Goal: Check status: Check status

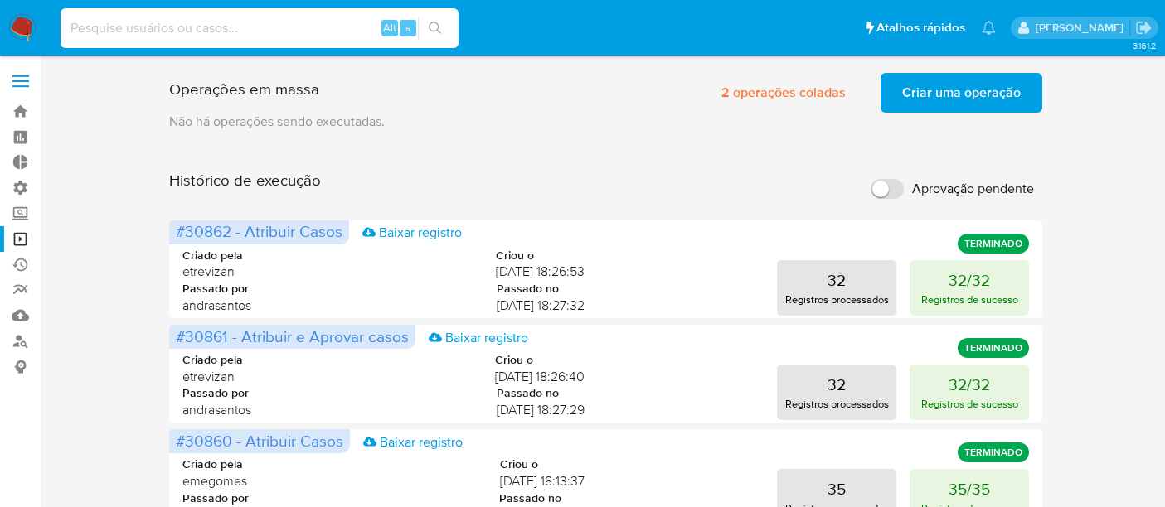
click at [114, 29] on input at bounding box center [260, 28] width 398 height 22
type input "2689221993"
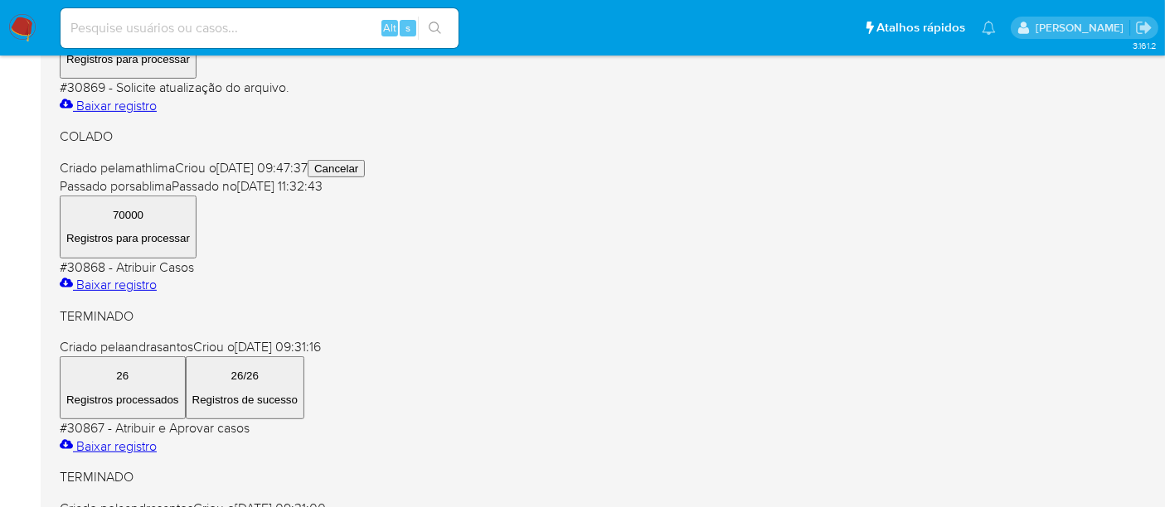
scroll to position [736, 0]
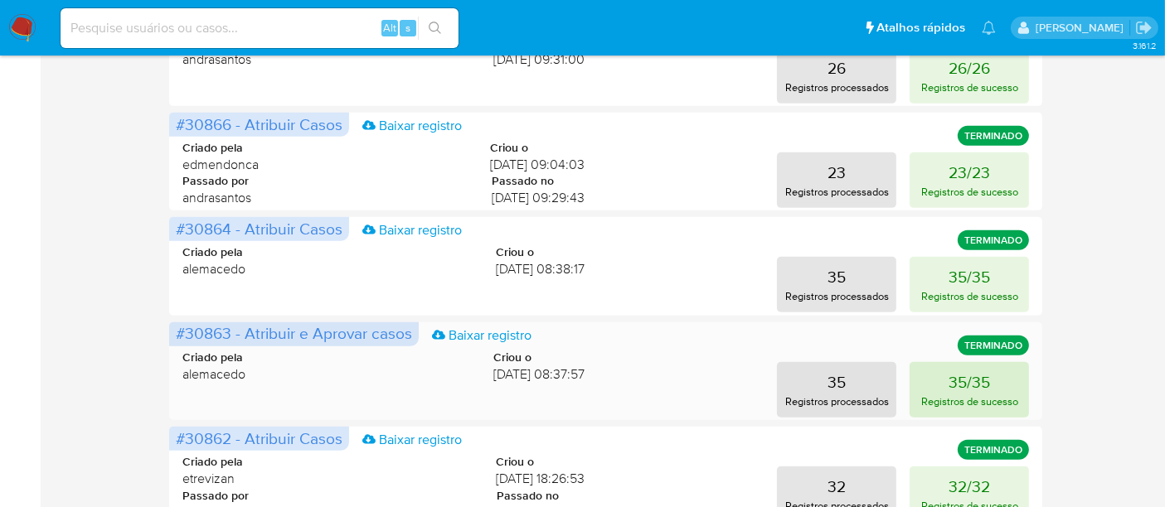
click at [959, 379] on p "35/35" at bounding box center [968, 381] width 41 height 23
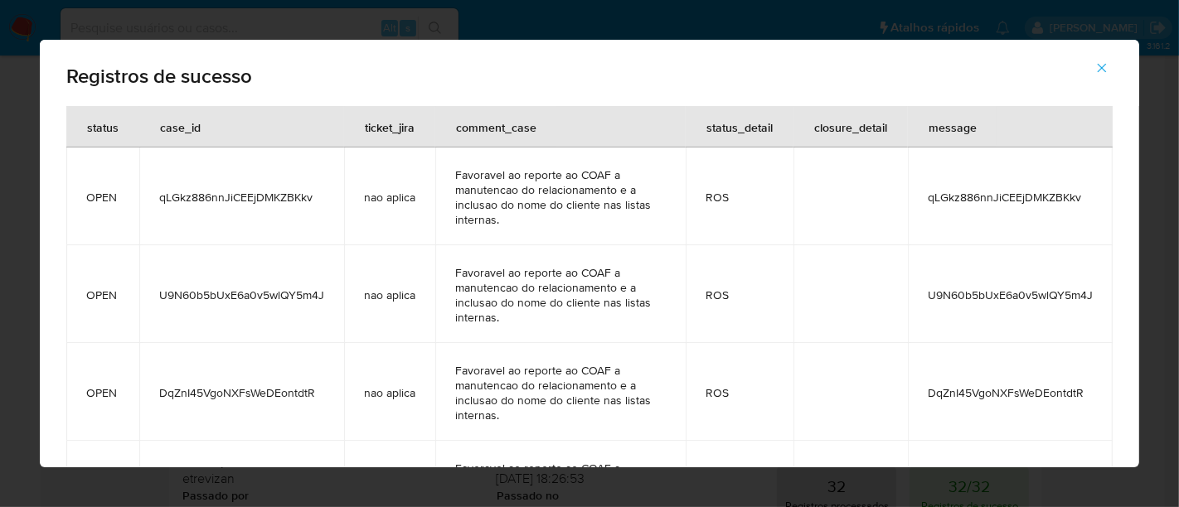
click at [1102, 67] on icon "button" at bounding box center [1101, 68] width 9 height 9
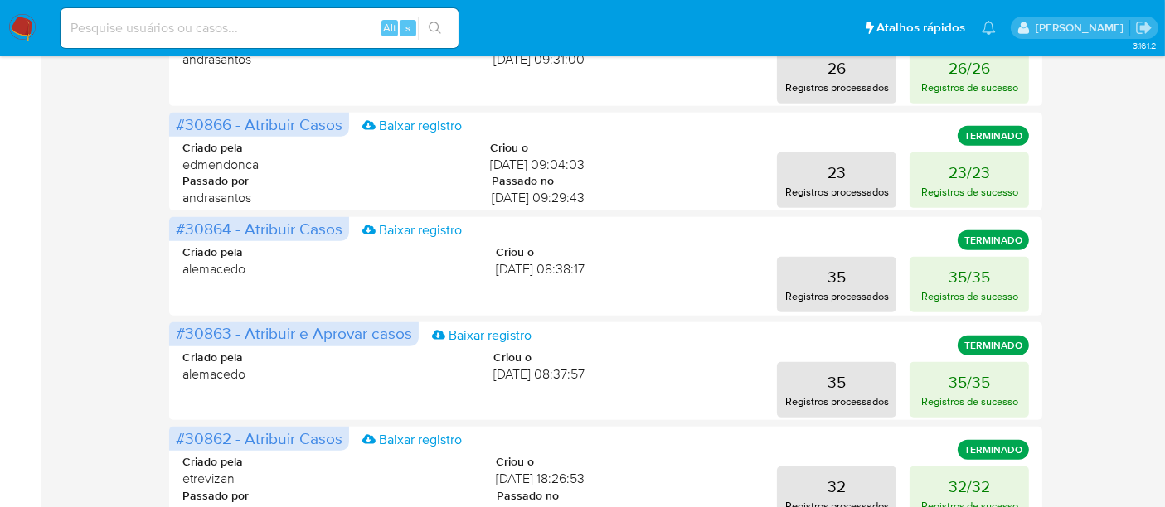
click at [100, 31] on input at bounding box center [260, 28] width 398 height 22
paste input "2689221993"
type input "2689221993"
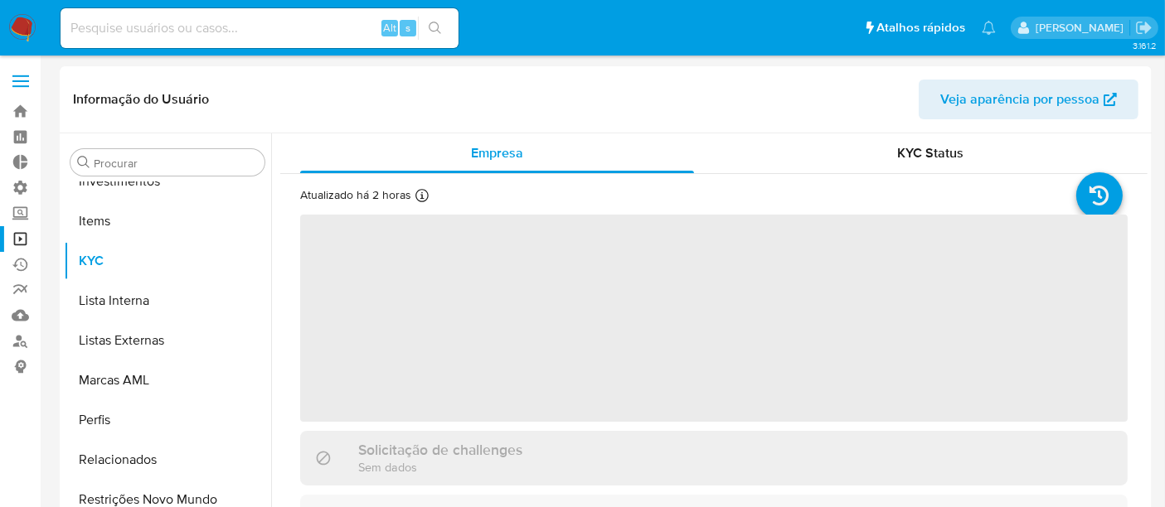
scroll to position [859, 0]
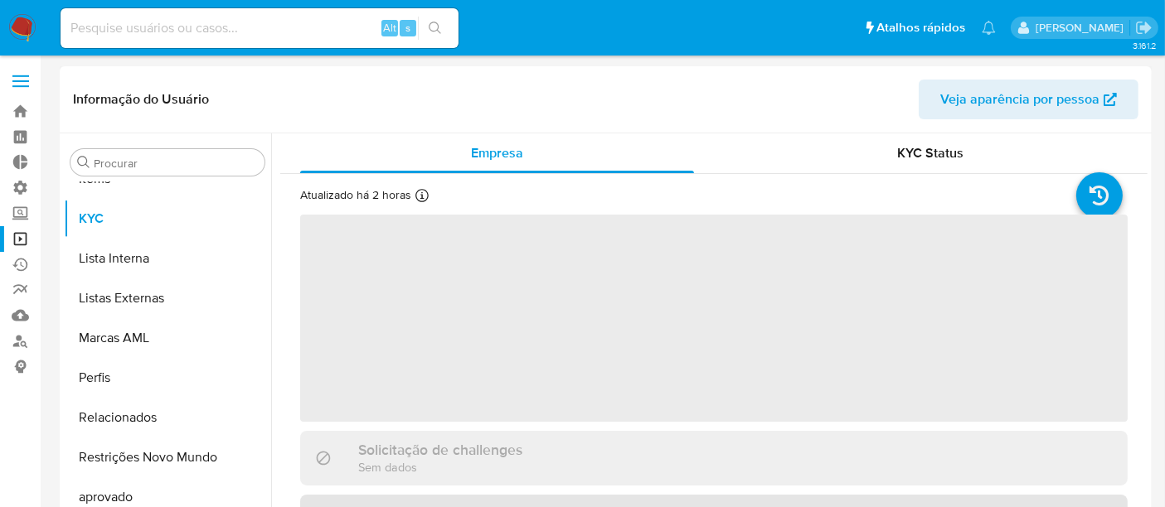
select select "10"
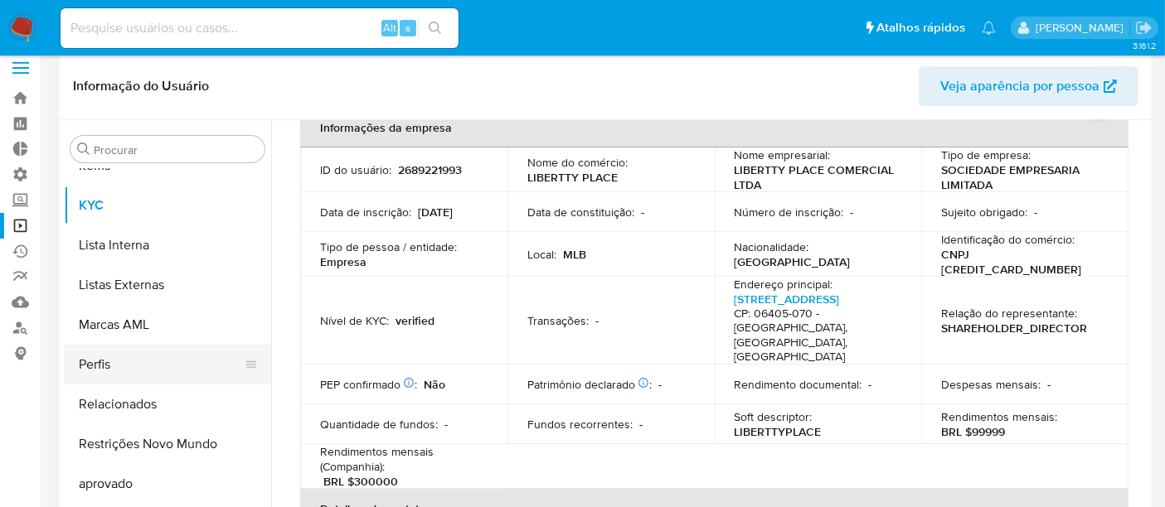
scroll to position [92, 0]
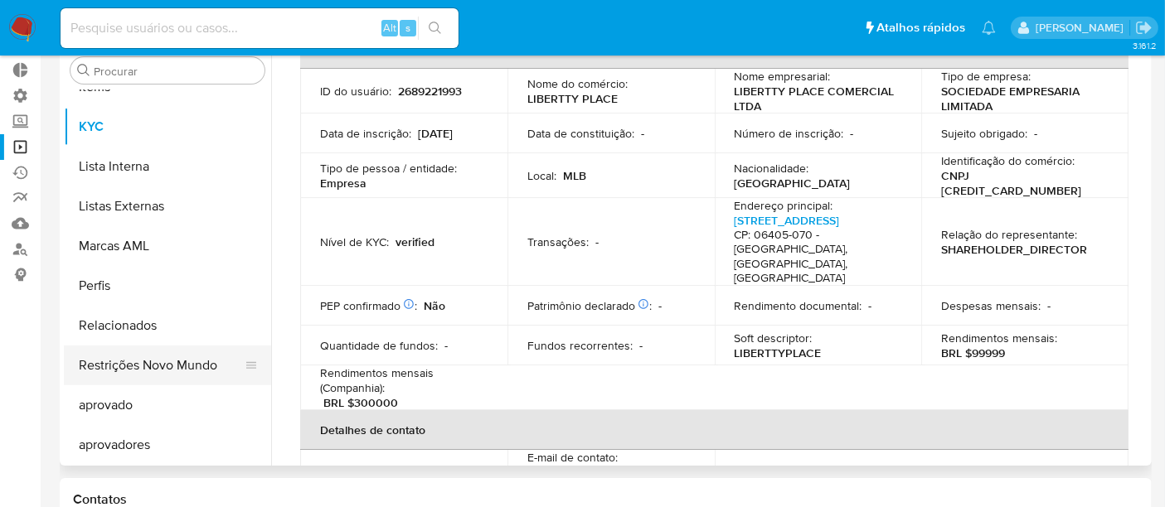
click at [193, 358] on button "Restrições Novo Mundo" at bounding box center [161, 366] width 194 height 40
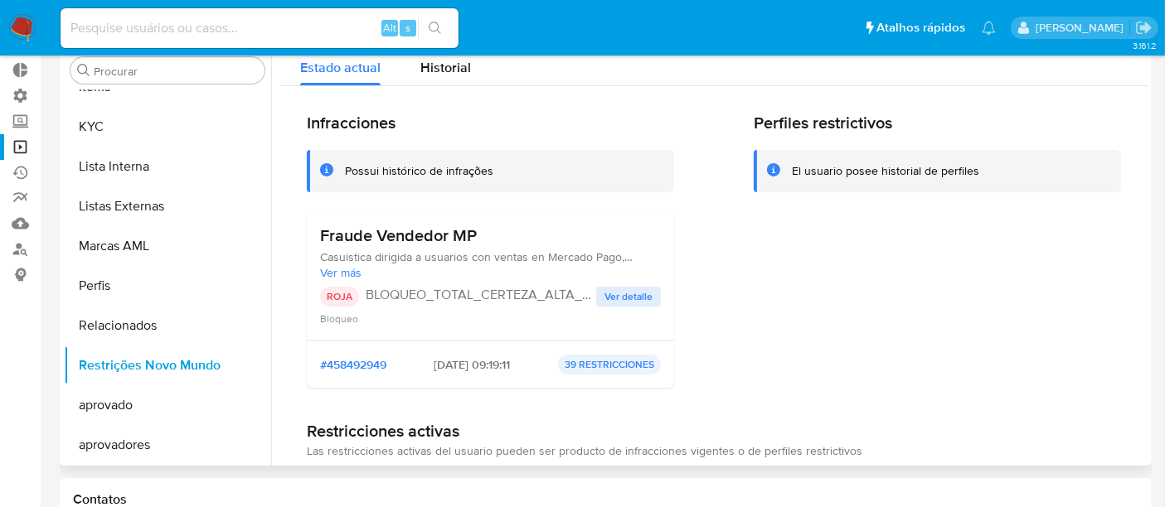
scroll to position [0, 0]
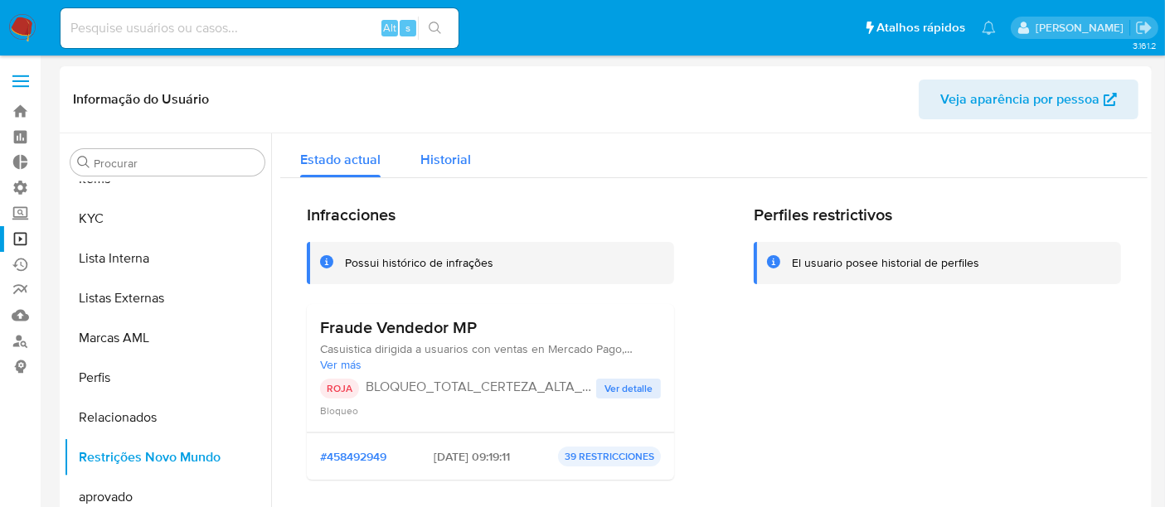
click at [440, 163] on span "Historial" at bounding box center [445, 159] width 51 height 19
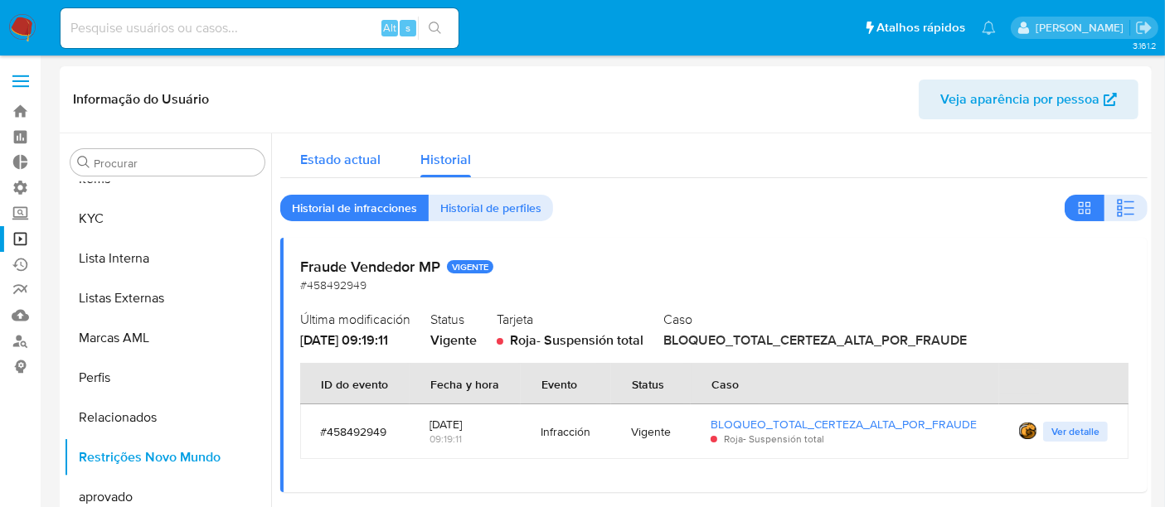
click at [361, 155] on span "Estado actual" at bounding box center [340, 159] width 80 height 19
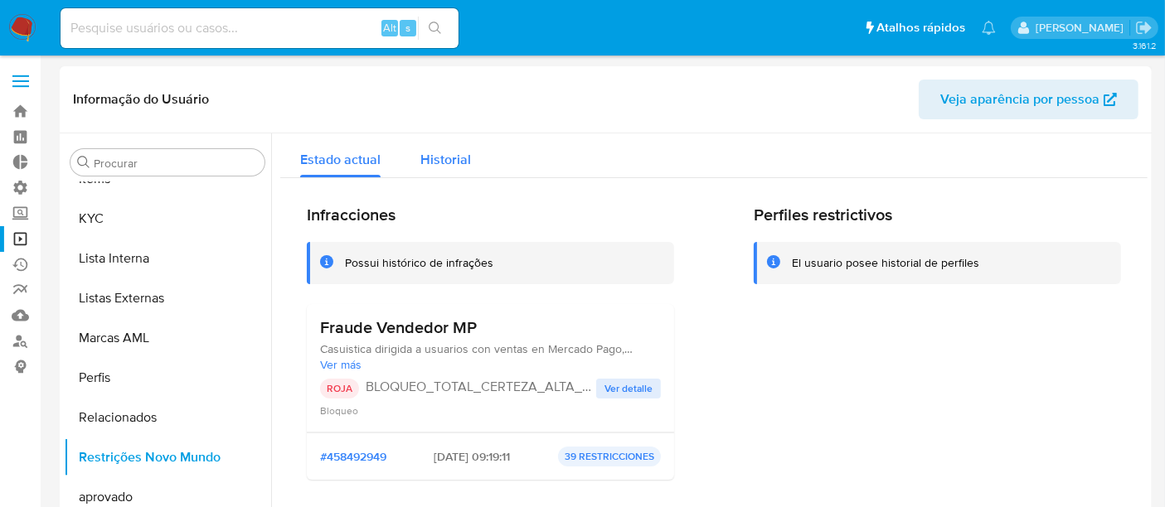
click at [437, 169] on div "Historial" at bounding box center [445, 155] width 51 height 44
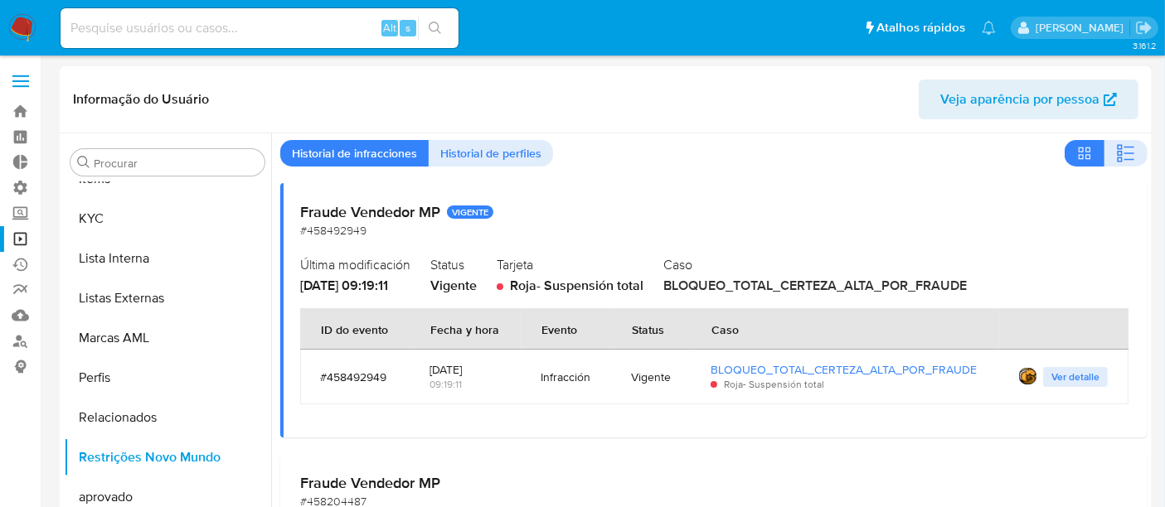
scroll to position [92, 0]
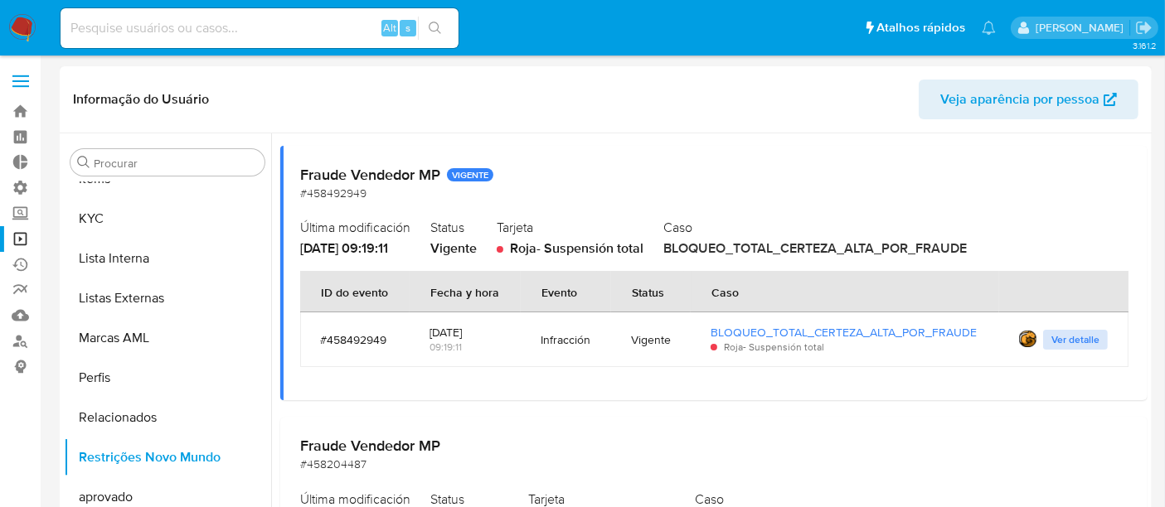
click at [1079, 338] on span "Ver detalle" at bounding box center [1075, 340] width 48 height 17
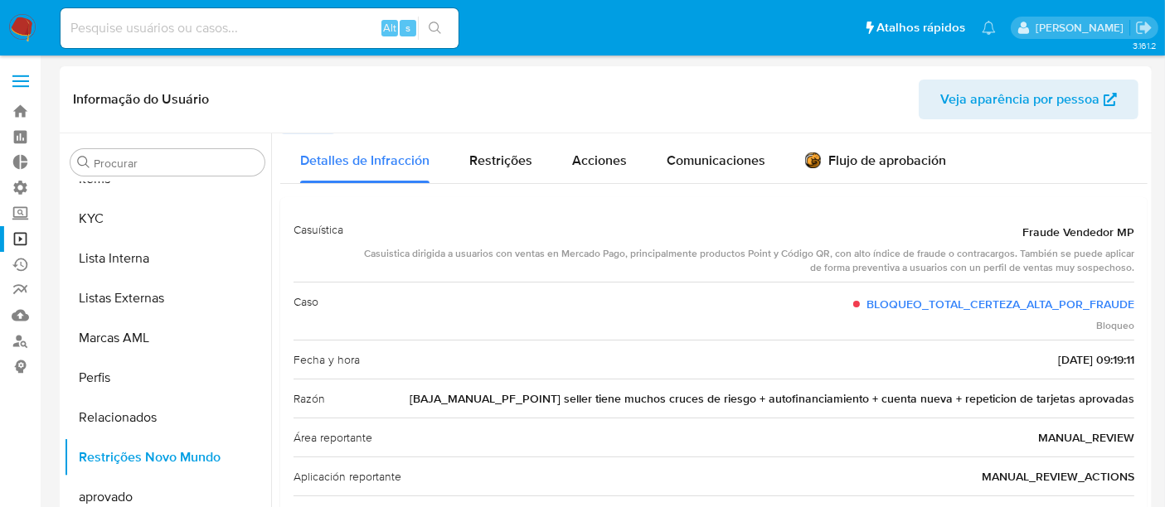
scroll to position [0, 0]
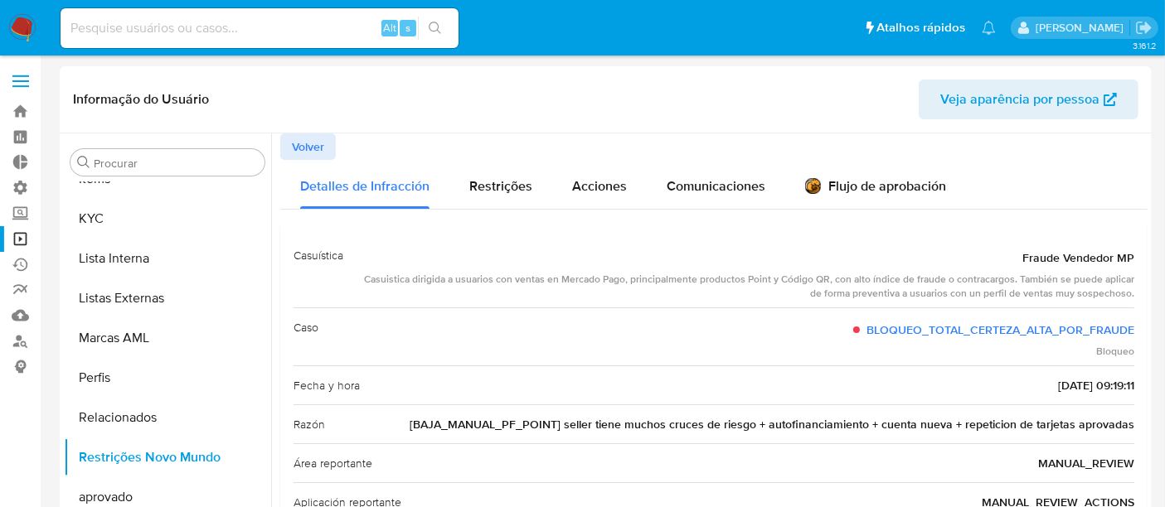
click at [305, 143] on span "Volver" at bounding box center [308, 146] width 32 height 23
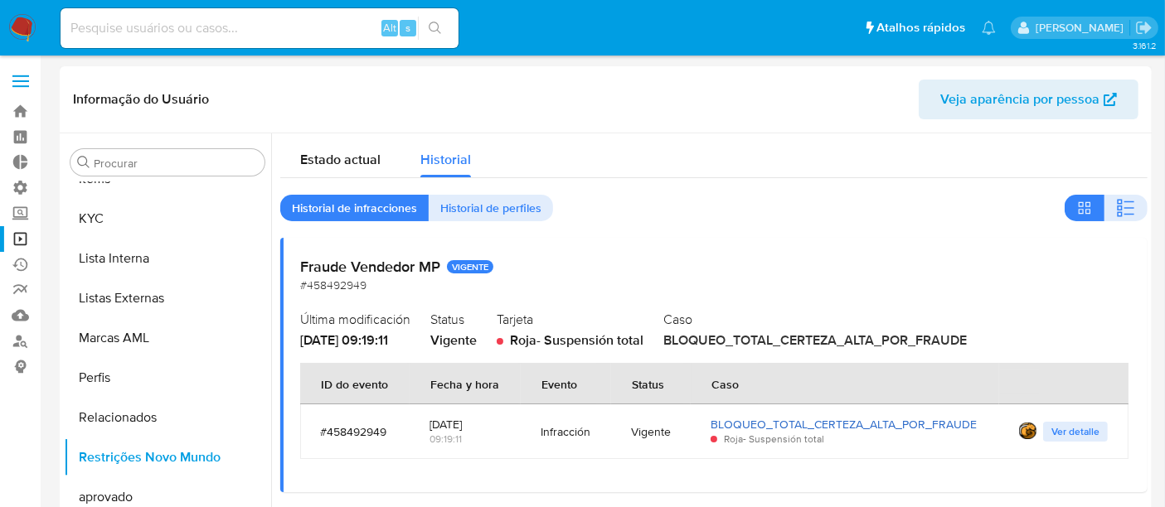
click at [839, 416] on link "BLOQUEO_TOTAL_CERTEZA_ALTA_POR_FRAUDE" at bounding box center [843, 424] width 266 height 17
